Goal: Task Accomplishment & Management: Manage account settings

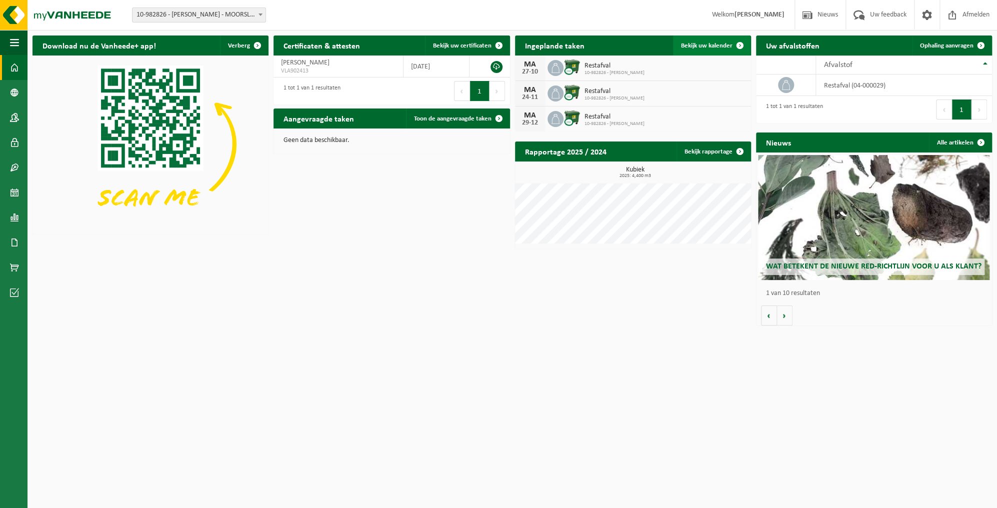
click at [698, 47] on span "Bekijk uw kalender" at bounding box center [707, 46] width 52 height 7
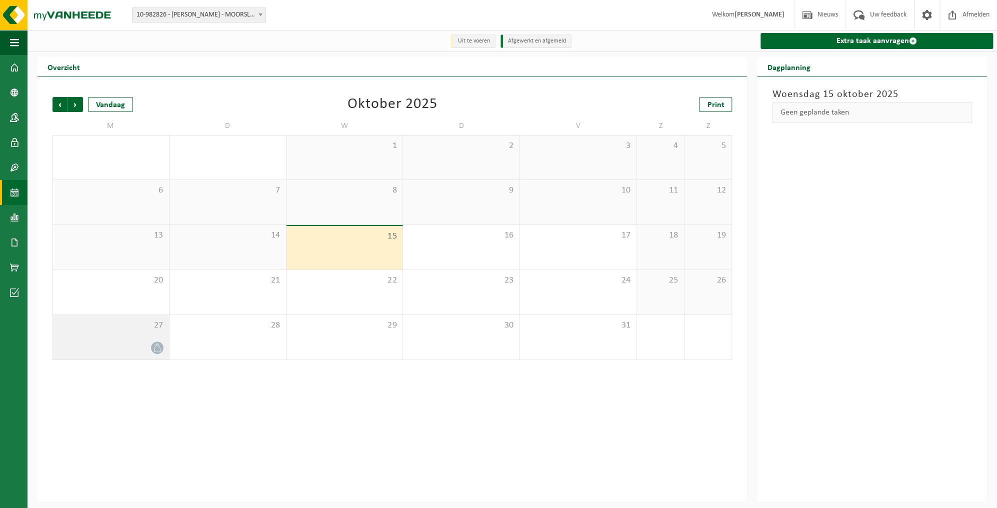
click at [154, 347] on icon at bounding box center [157, 348] width 9 height 9
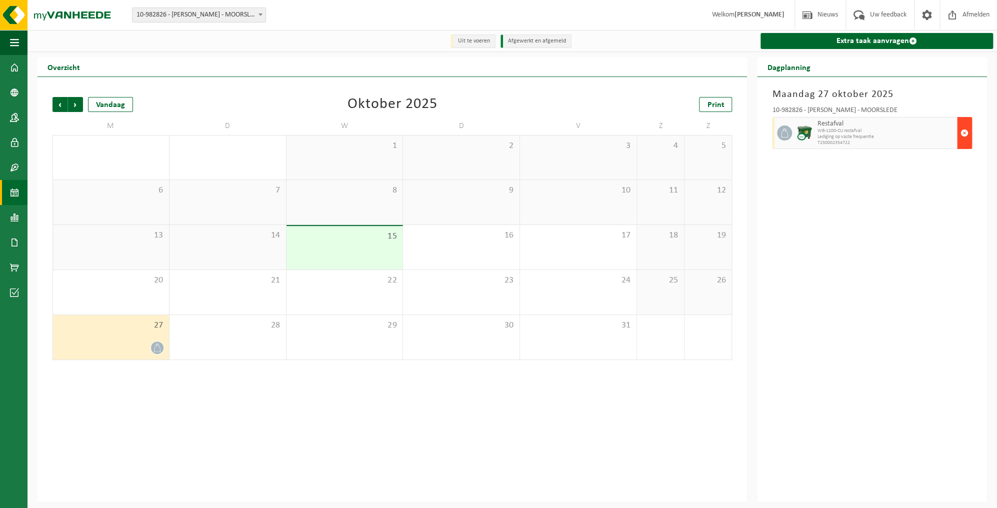
click at [966, 135] on span "button" at bounding box center [965, 133] width 8 height 20
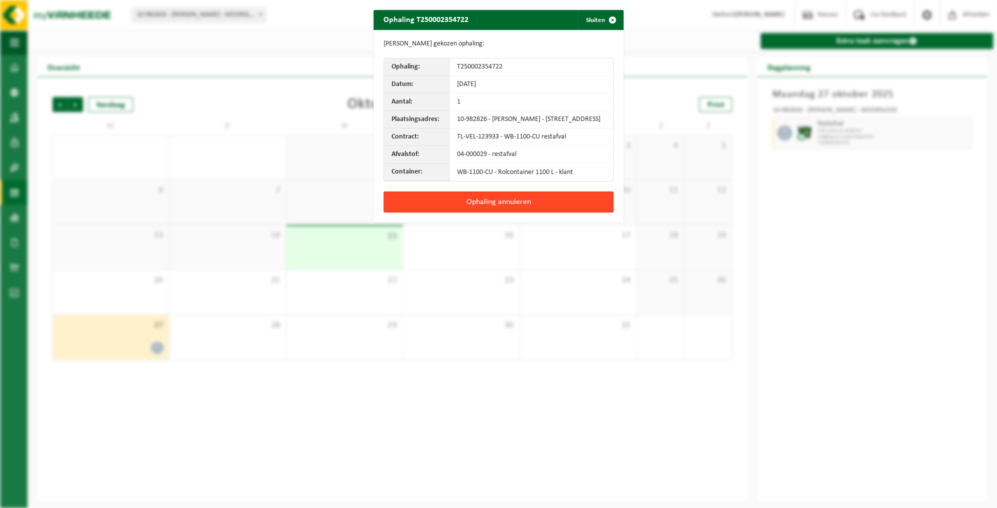
click at [476, 208] on button "Ophaling annuleren" at bounding box center [499, 202] width 230 height 21
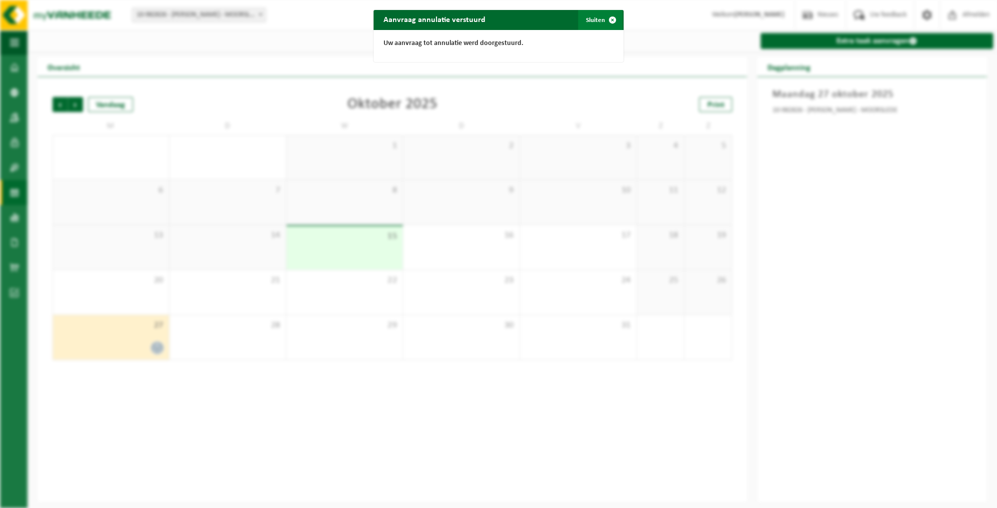
click at [593, 20] on button "Sluiten" at bounding box center [600, 20] width 45 height 20
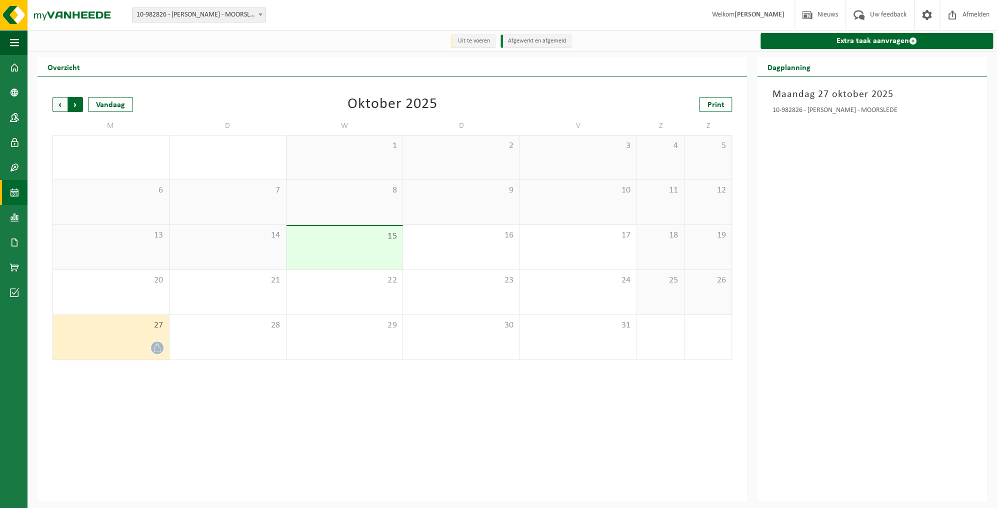
click at [65, 108] on span "Vorige" at bounding box center [60, 104] width 15 height 15
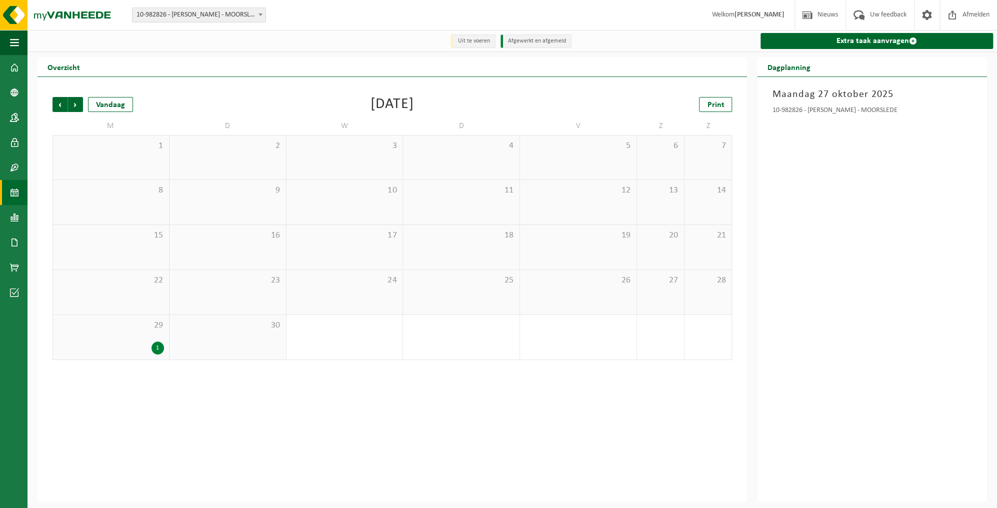
click at [158, 347] on div "1" at bounding box center [158, 348] width 13 height 13
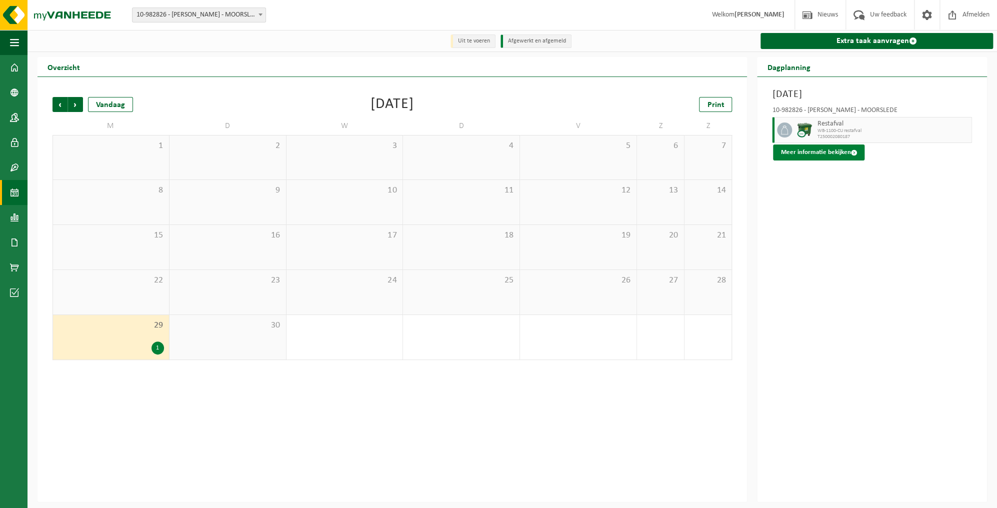
click at [814, 150] on button "Meer informatie bekijken" at bounding box center [819, 153] width 92 height 16
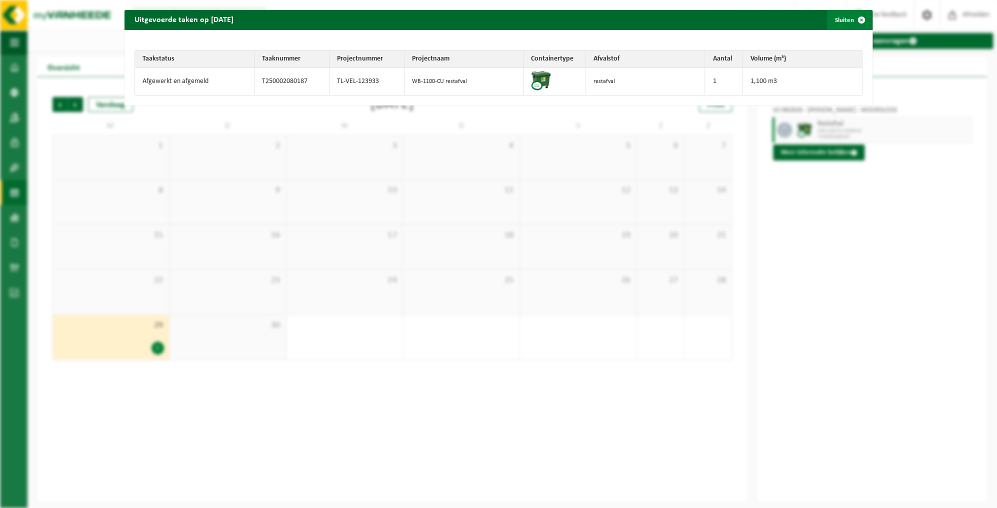
click at [856, 20] on span "button" at bounding box center [862, 20] width 20 height 20
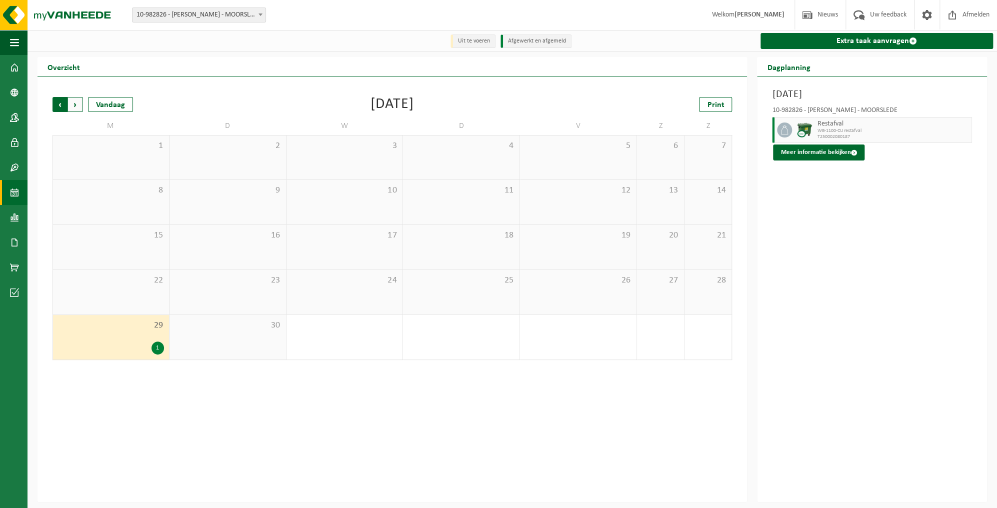
click at [73, 104] on span "Volgende" at bounding box center [75, 104] width 15 height 15
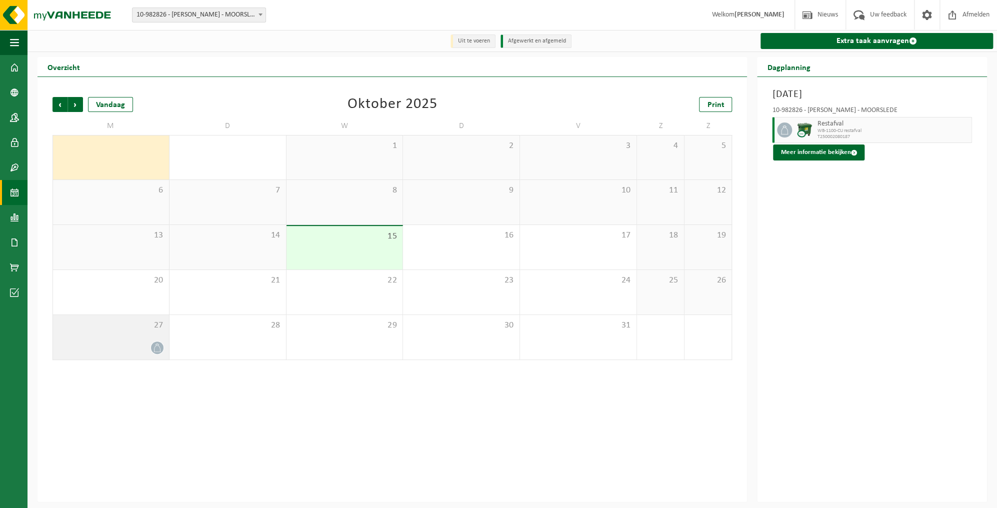
click at [157, 349] on icon at bounding box center [157, 348] width 9 height 9
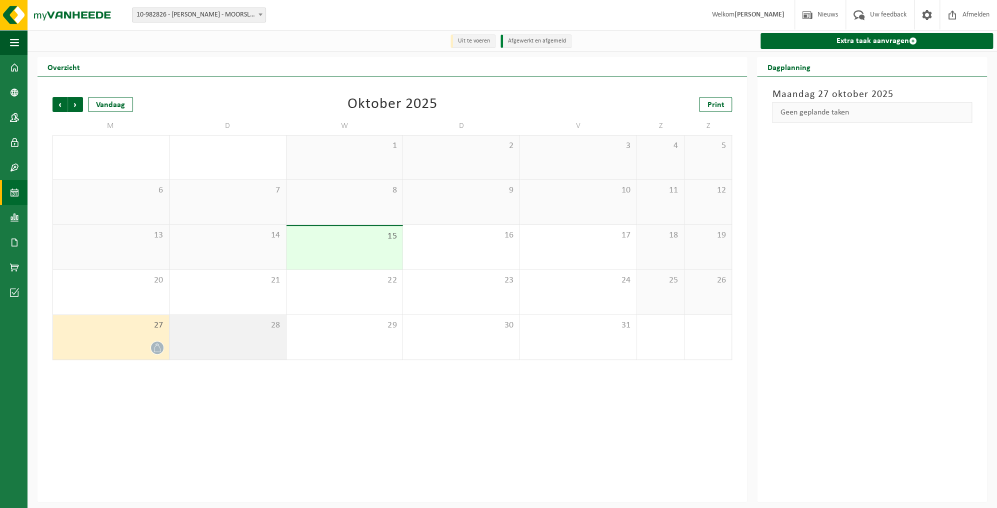
click at [252, 325] on span "28" at bounding box center [228, 325] width 107 height 11
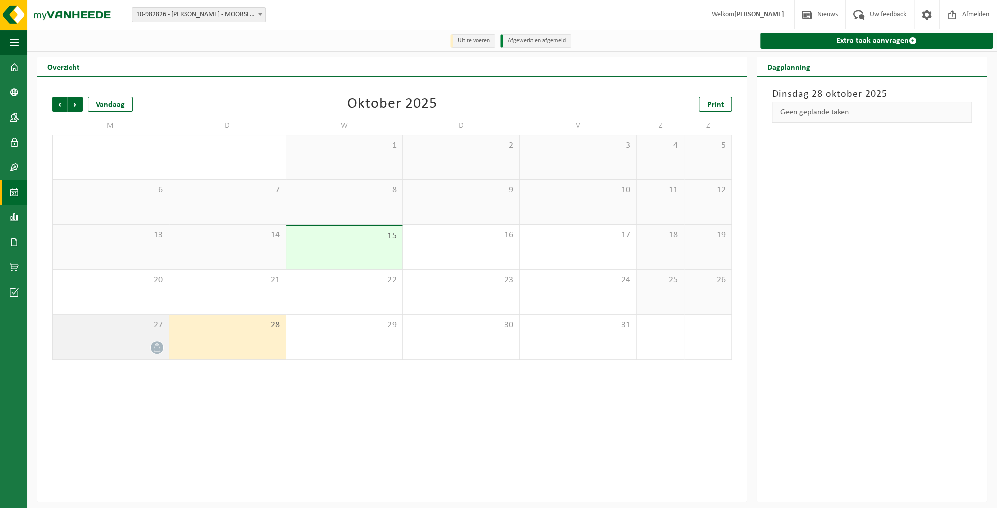
click at [150, 343] on div at bounding box center [111, 348] width 106 height 14
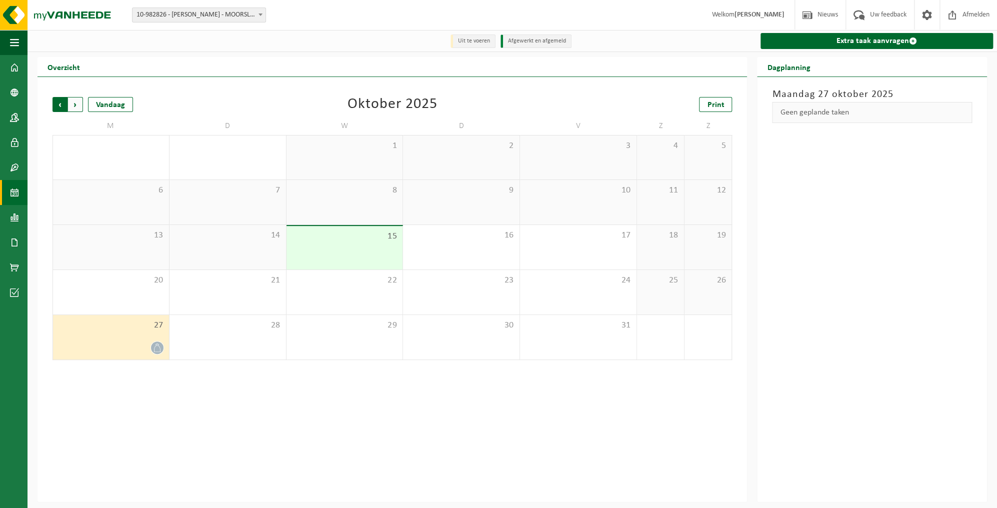
click at [77, 102] on span "Volgende" at bounding box center [75, 104] width 15 height 15
